Goal: Task Accomplishment & Management: Complete application form

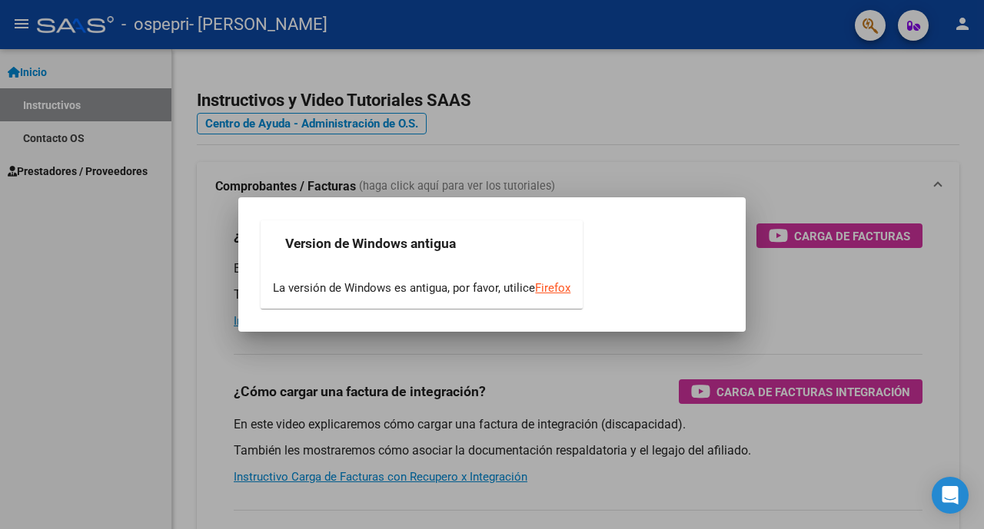
click at [61, 176] on div at bounding box center [492, 264] width 984 height 529
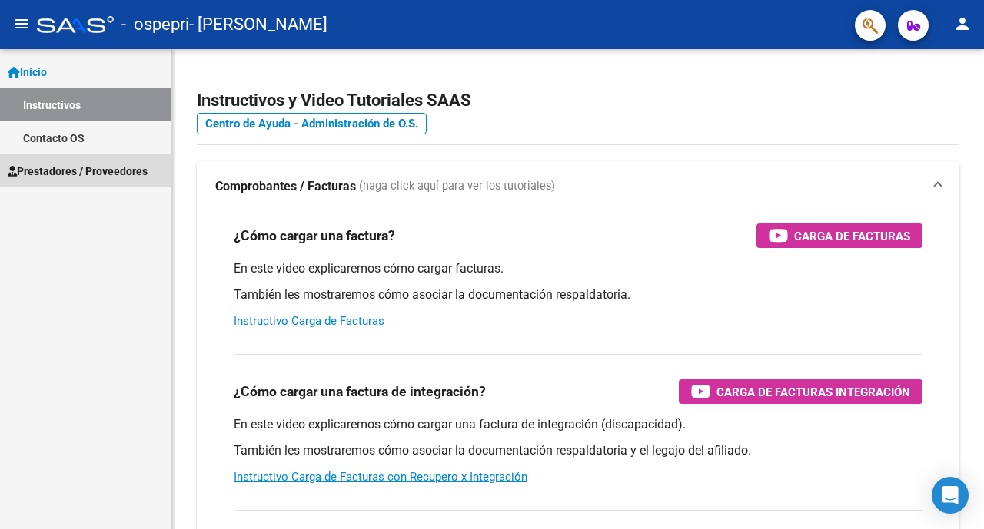
click at [61, 169] on span "Prestadores / Proveedores" at bounding box center [78, 171] width 140 height 17
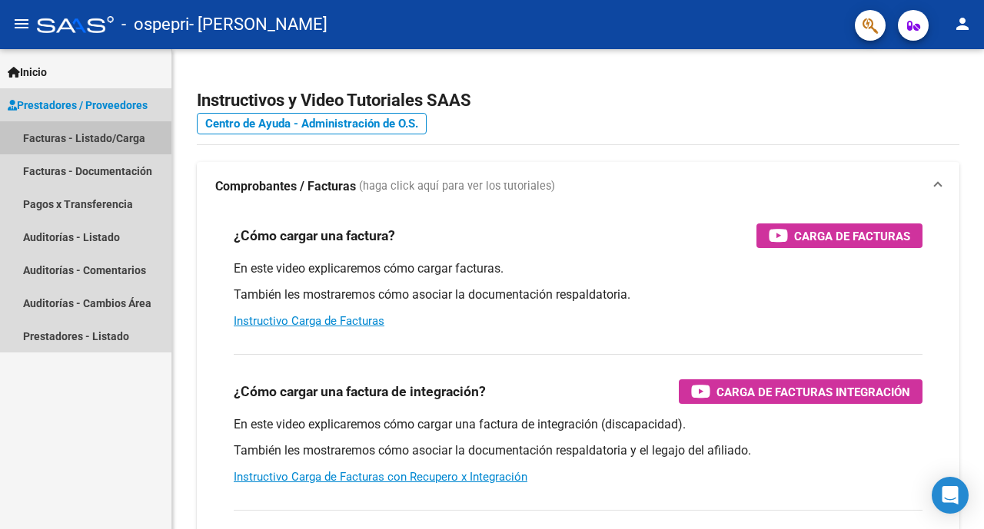
click at [94, 142] on link "Facturas - Listado/Carga" at bounding box center [85, 137] width 171 height 33
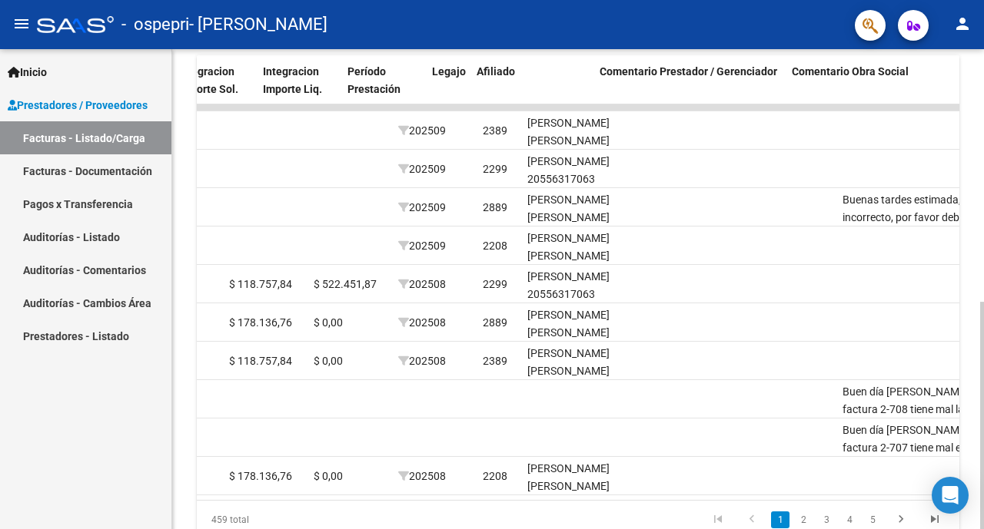
scroll to position [0, 1913]
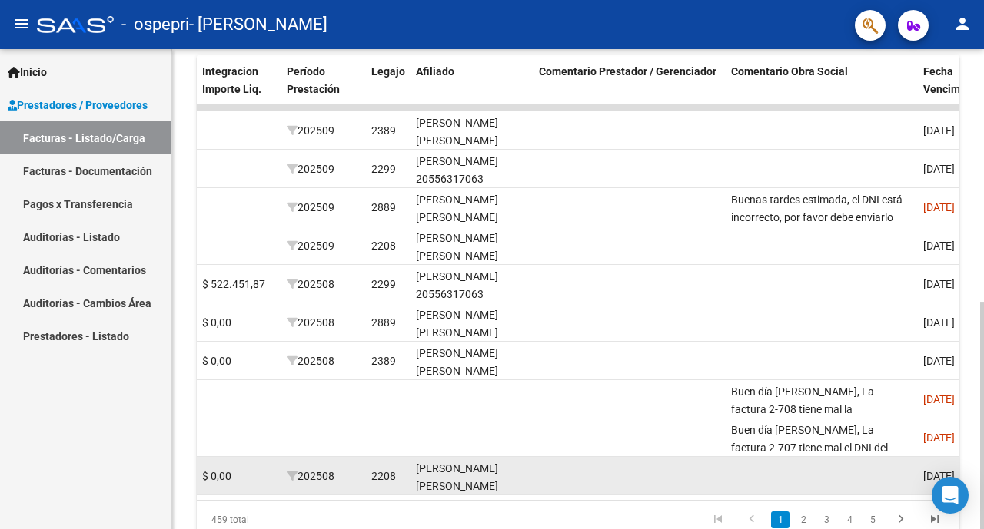
drag, startPoint x: 762, startPoint y: 493, endPoint x: 772, endPoint y: 491, distance: 10.1
click at [772, 491] on datatable-body-cell at bounding box center [821, 476] width 192 height 38
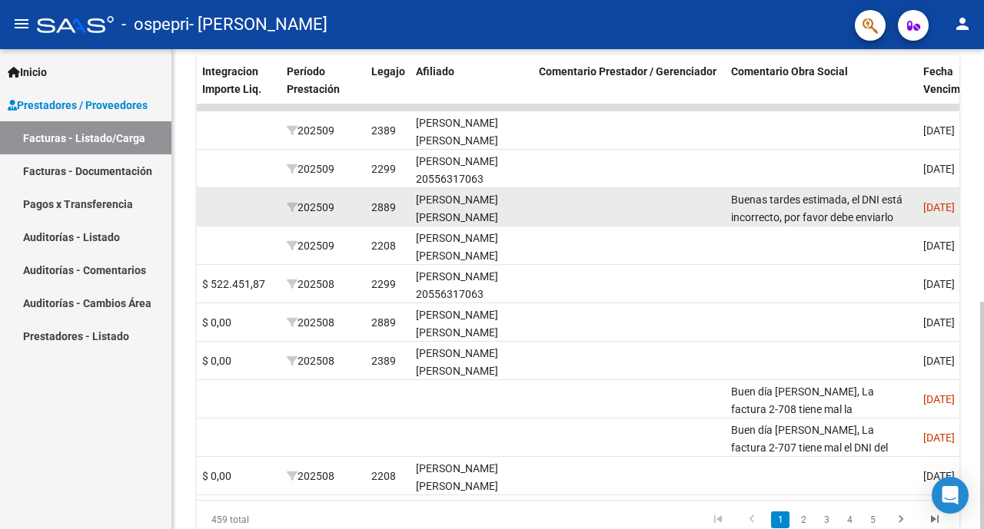
click at [803, 207] on div "Buenas tardes estimada, el DNI está incorrecto, por favor debe enviarlo bien. L…" at bounding box center [821, 207] width 180 height 32
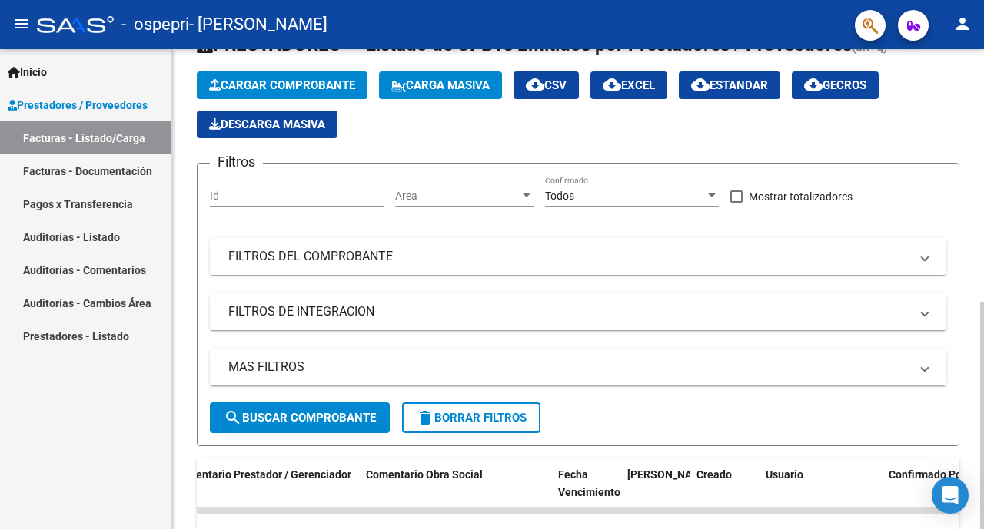
scroll to position [0, 0]
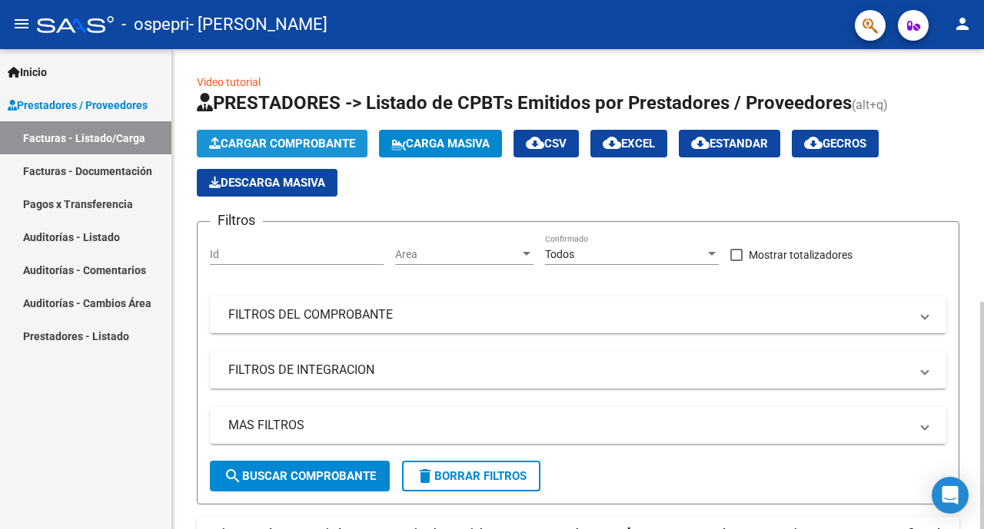
click at [290, 142] on span "Cargar Comprobante" at bounding box center [282, 144] width 146 height 14
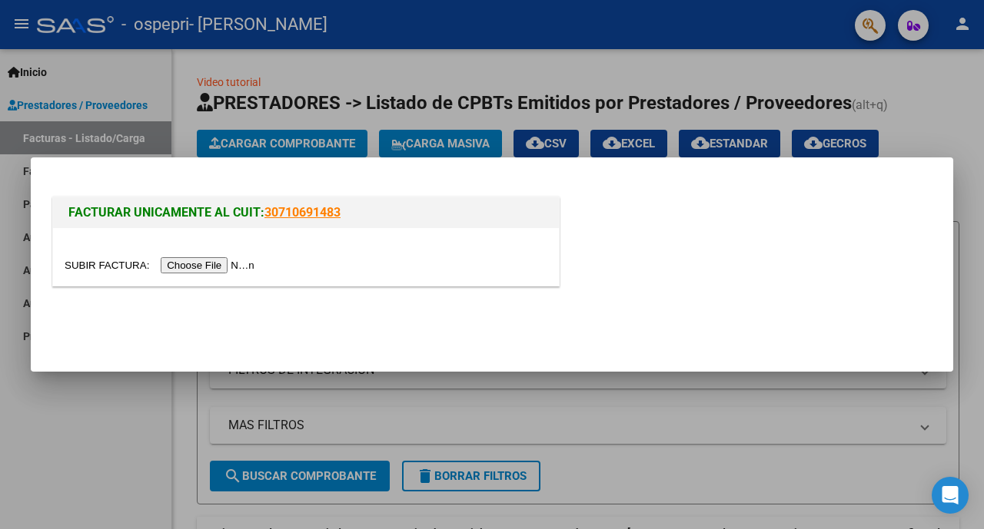
click at [222, 267] on input "file" at bounding box center [162, 265] width 194 height 16
click at [197, 270] on input "file" at bounding box center [162, 265] width 194 height 16
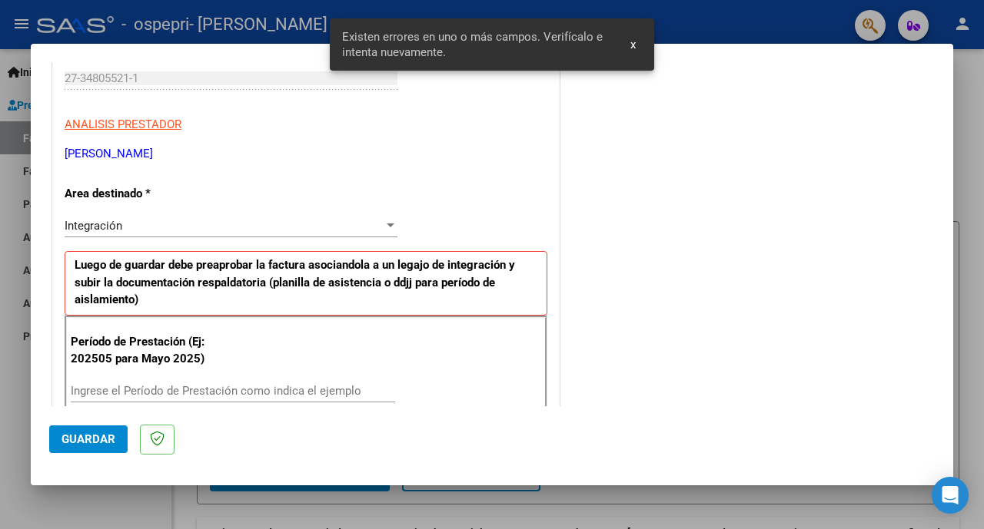
scroll to position [389, 0]
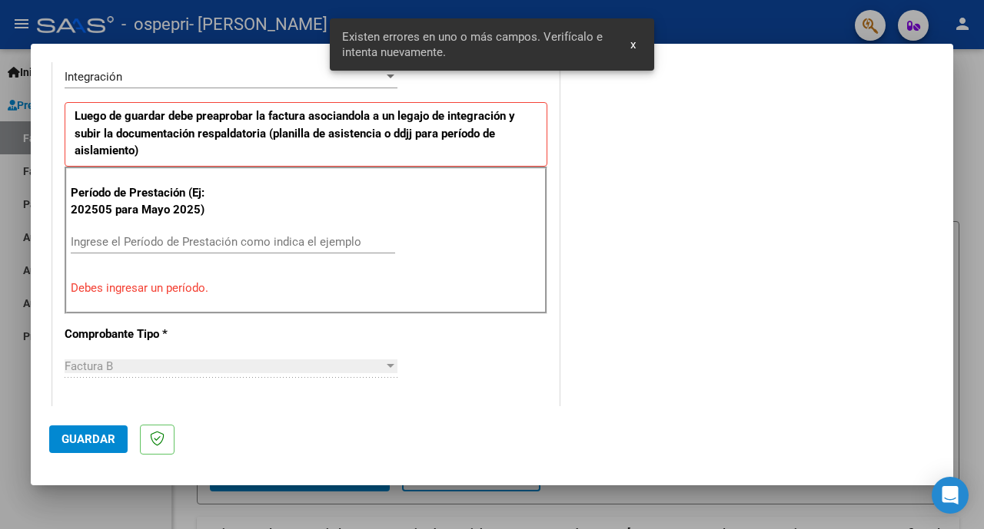
click at [195, 240] on input "Ingrese el Período de Prestación como indica el ejemplo" at bounding box center [233, 242] width 324 height 14
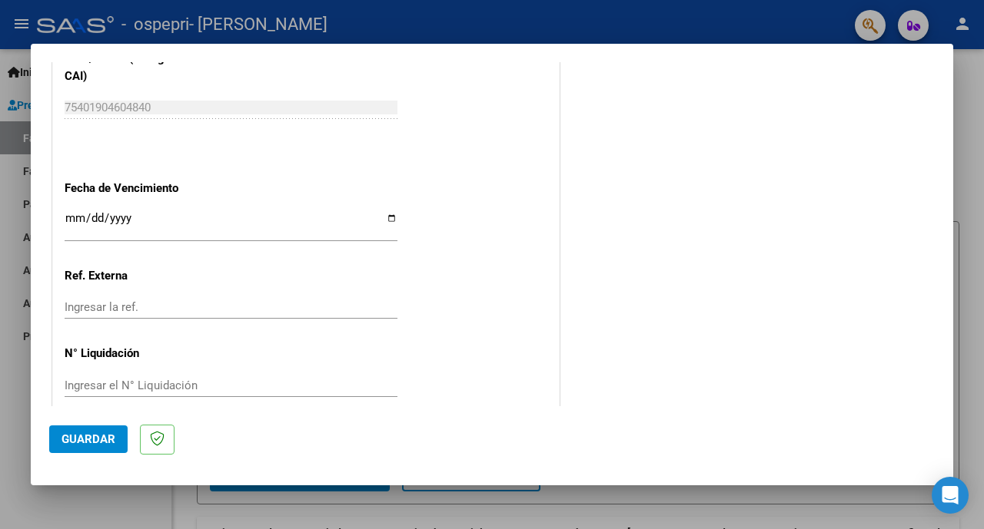
scroll to position [1024, 0]
type input "202509"
click at [384, 214] on input "Ingresar la fecha" at bounding box center [231, 223] width 333 height 25
type input "[DATE]"
click at [104, 438] on span "Guardar" at bounding box center [88, 440] width 54 height 14
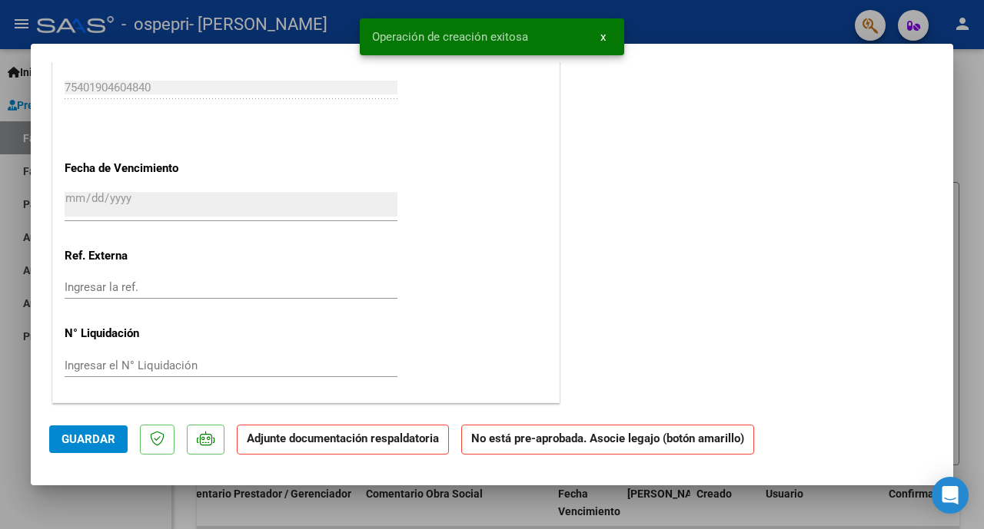
scroll to position [0, 0]
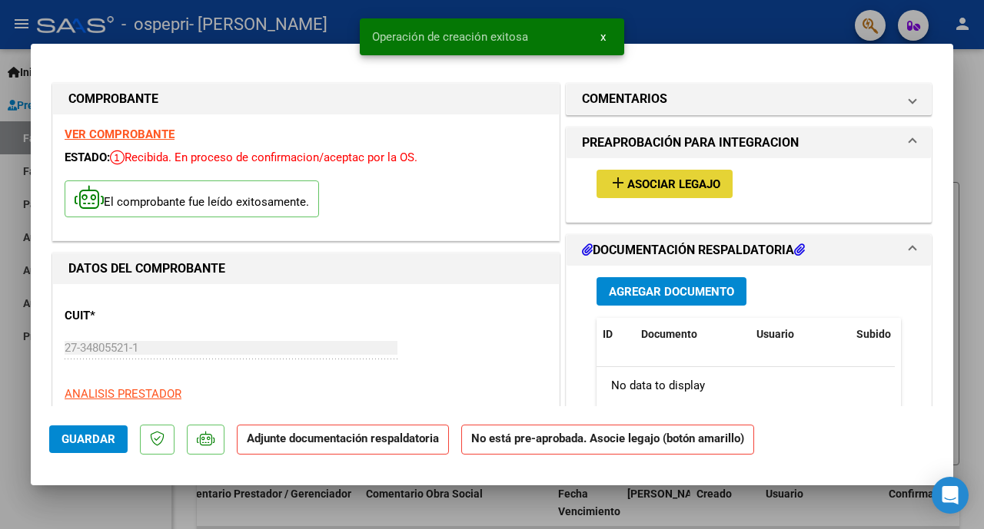
click at [649, 183] on span "Asociar Legajo" at bounding box center [673, 185] width 93 height 14
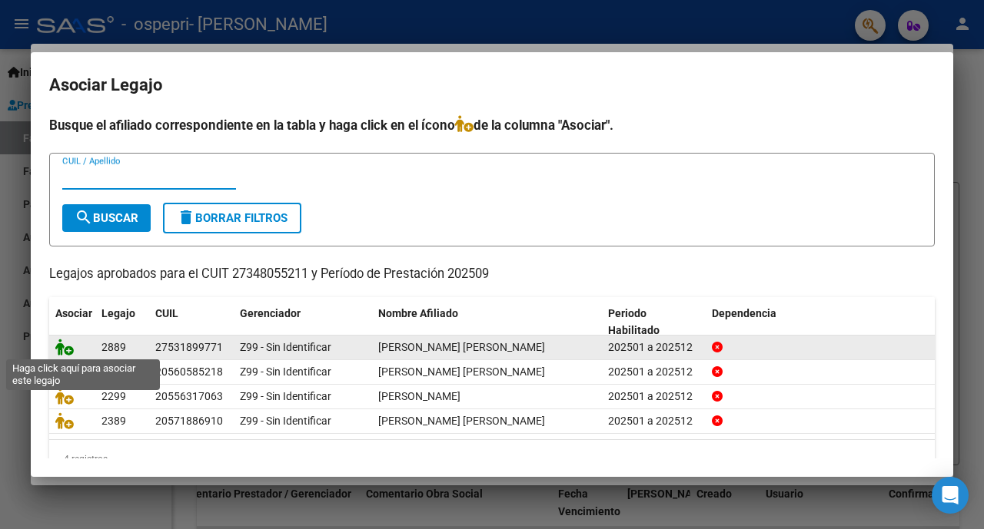
click at [61, 352] on icon at bounding box center [64, 347] width 18 height 17
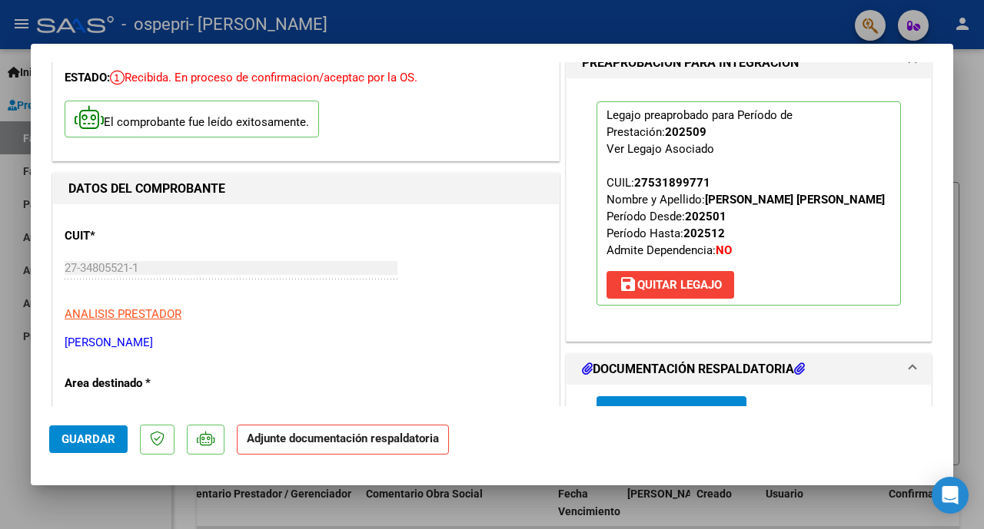
scroll to position [103, 0]
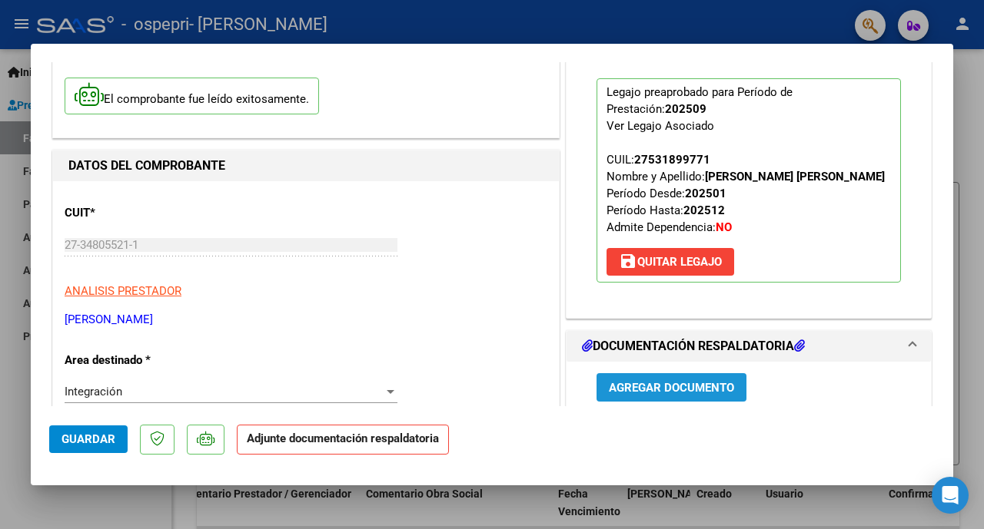
click at [655, 392] on span "Agregar Documento" at bounding box center [671, 388] width 125 height 14
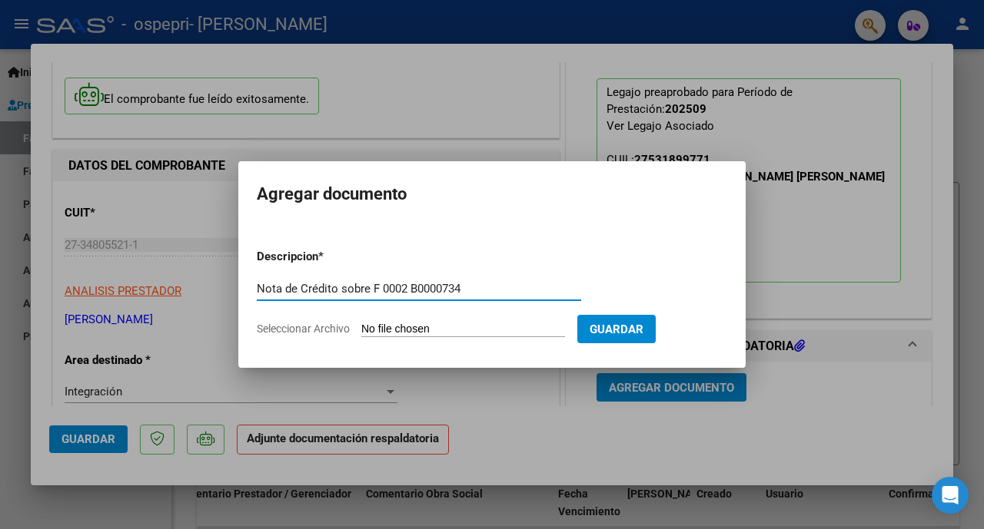
type input "Nota de Crédito sobre F 0002 B0000734"
click at [424, 331] on input "Seleccionar Archivo" at bounding box center [463, 330] width 204 height 15
type input "C:\fakepath\27348055211_008_00002_00000077.pdf"
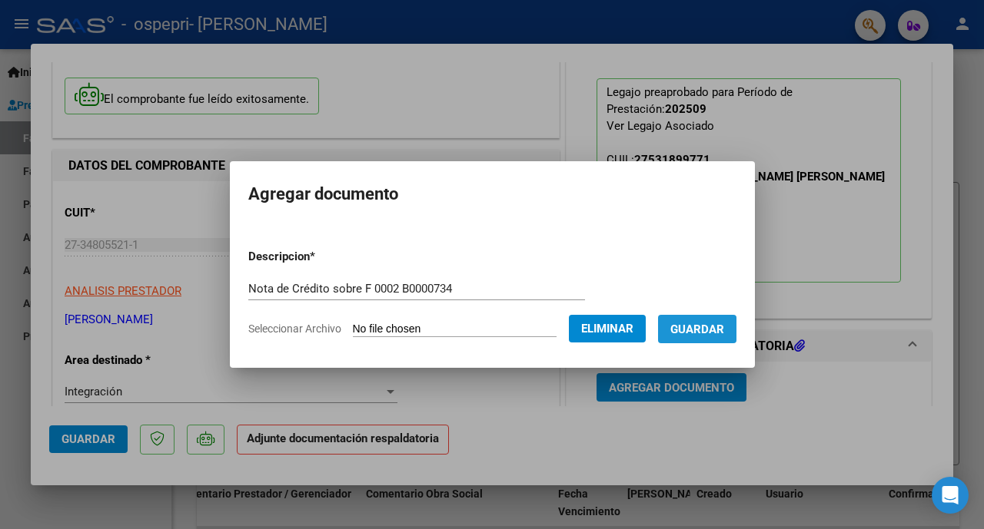
click at [711, 330] on span "Guardar" at bounding box center [697, 330] width 54 height 14
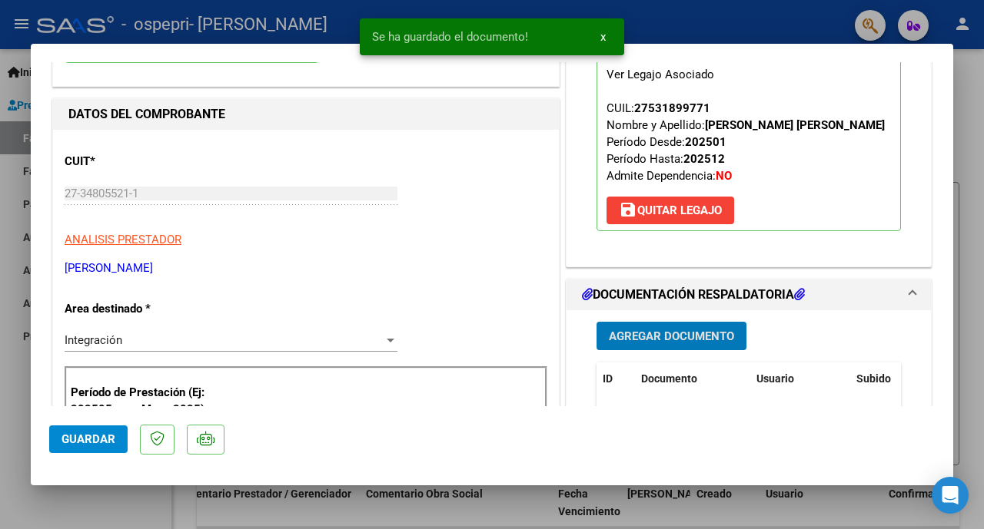
scroll to position [154, 0]
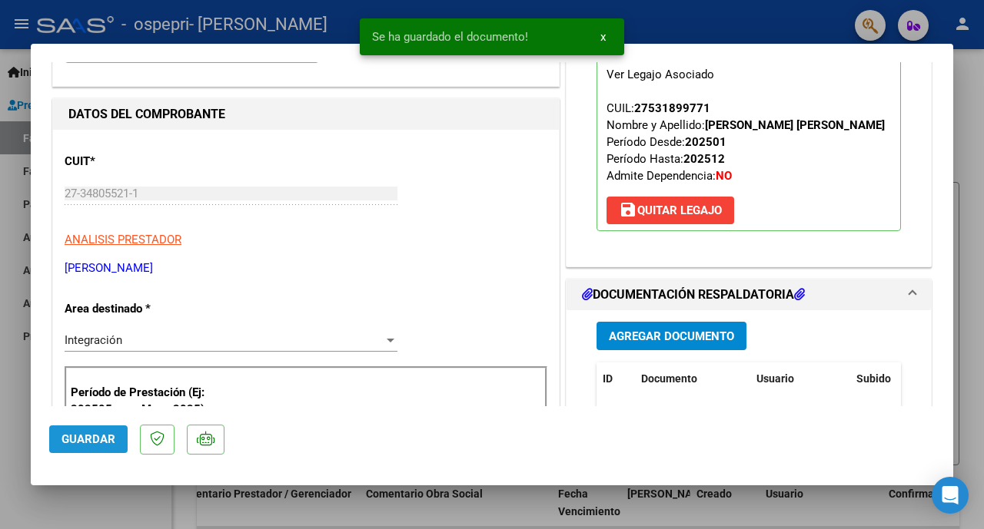
click at [93, 440] on span "Guardar" at bounding box center [88, 440] width 54 height 14
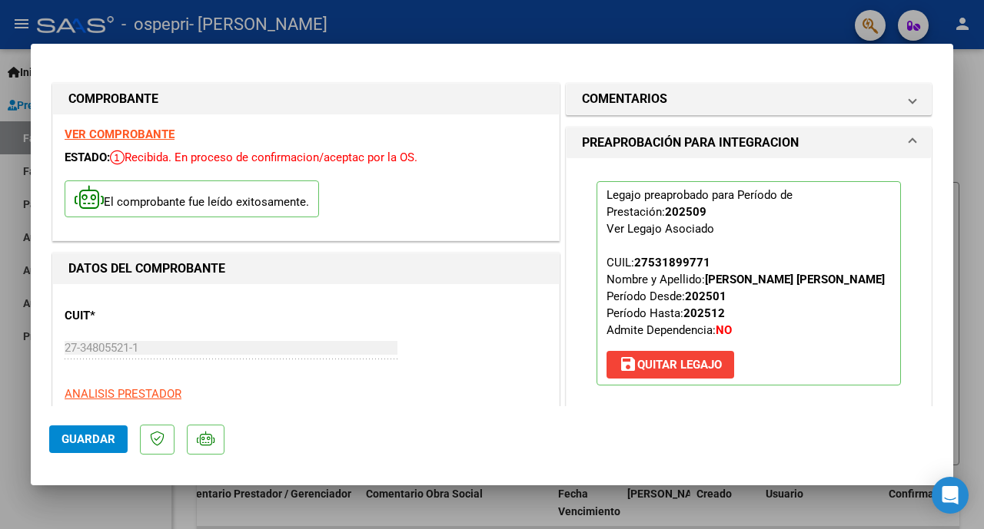
scroll to position [0, 0]
drag, startPoint x: 8, startPoint y: 179, endPoint x: 0, endPoint y: 193, distance: 15.8
click at [8, 179] on div at bounding box center [492, 264] width 984 height 529
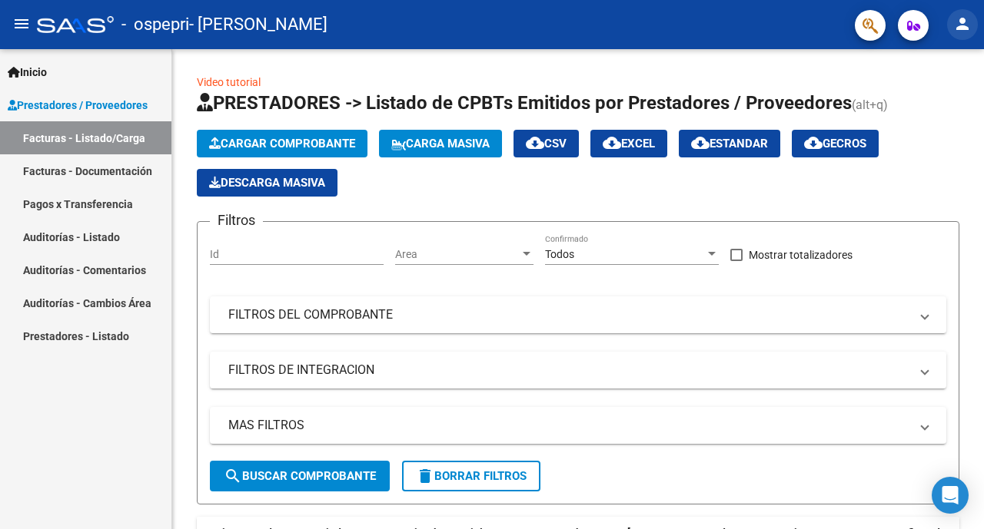
click at [965, 25] on mat-icon "person" at bounding box center [962, 24] width 18 height 18
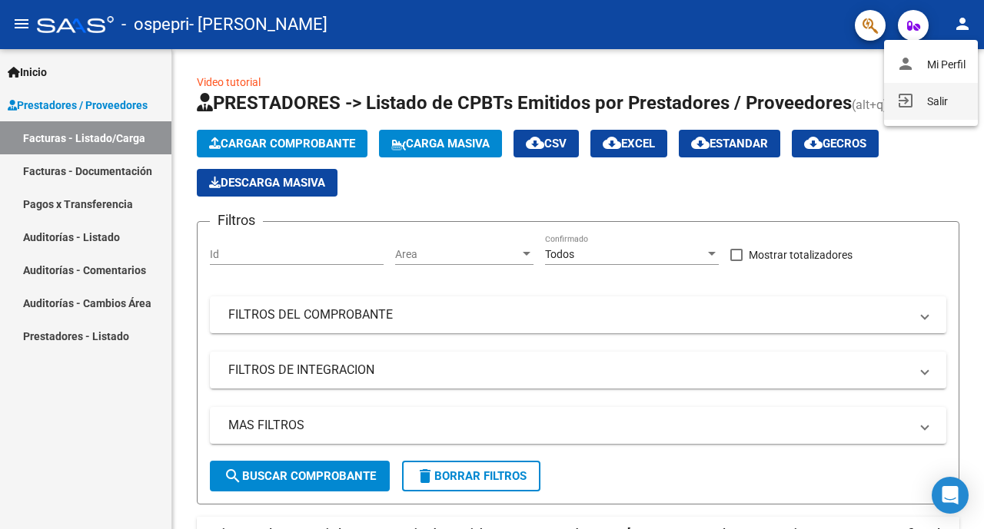
click at [938, 97] on button "exit_to_app Salir" at bounding box center [931, 101] width 94 height 37
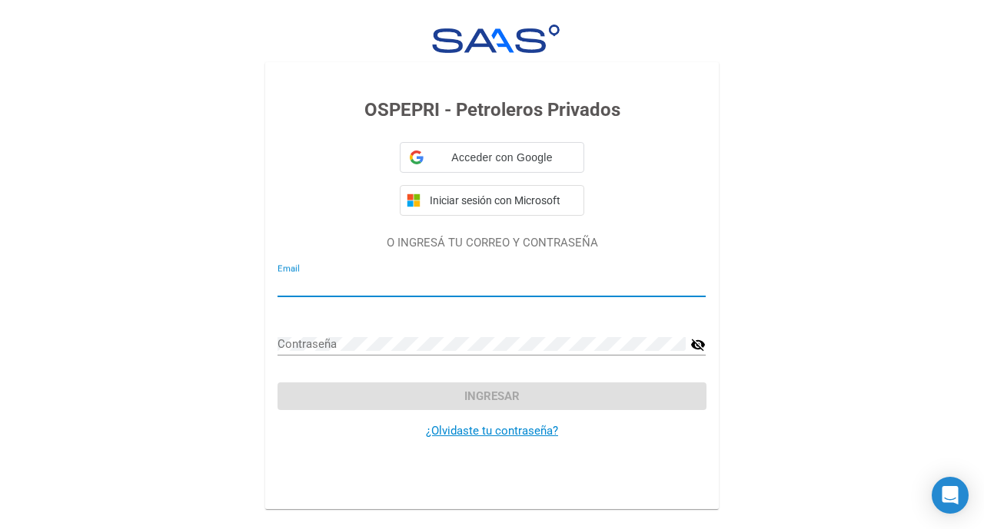
type input "[EMAIL_ADDRESS][DOMAIN_NAME]"
